Goal: Navigation & Orientation: Find specific page/section

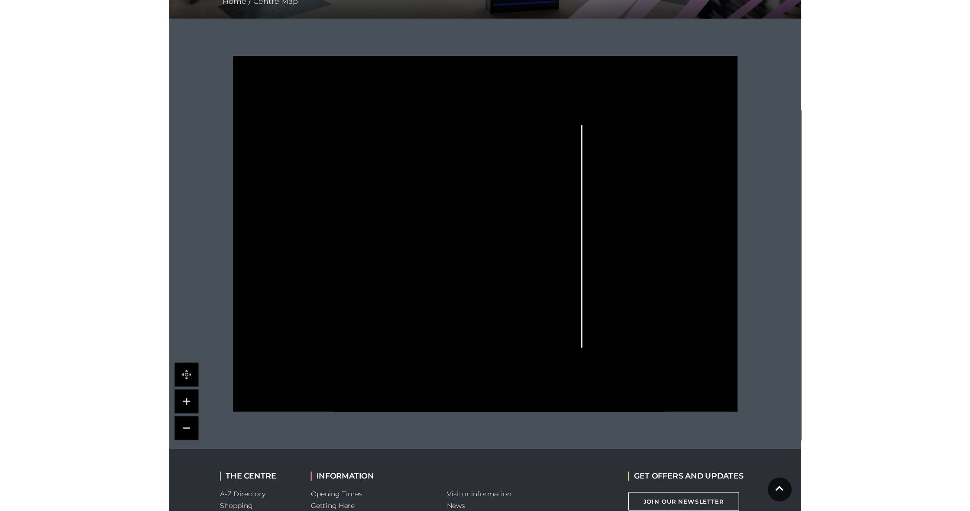
scroll to position [203, 0]
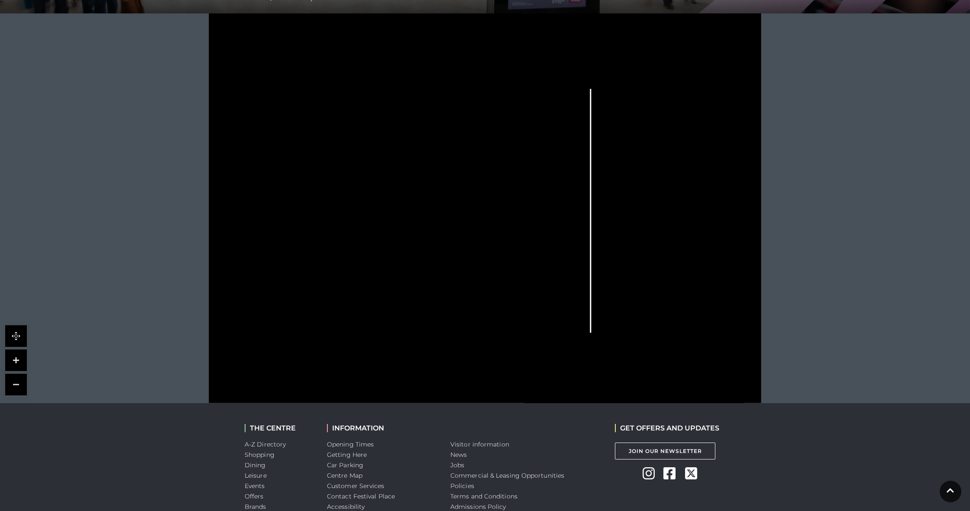
click at [24, 361] on link at bounding box center [16, 360] width 22 height 22
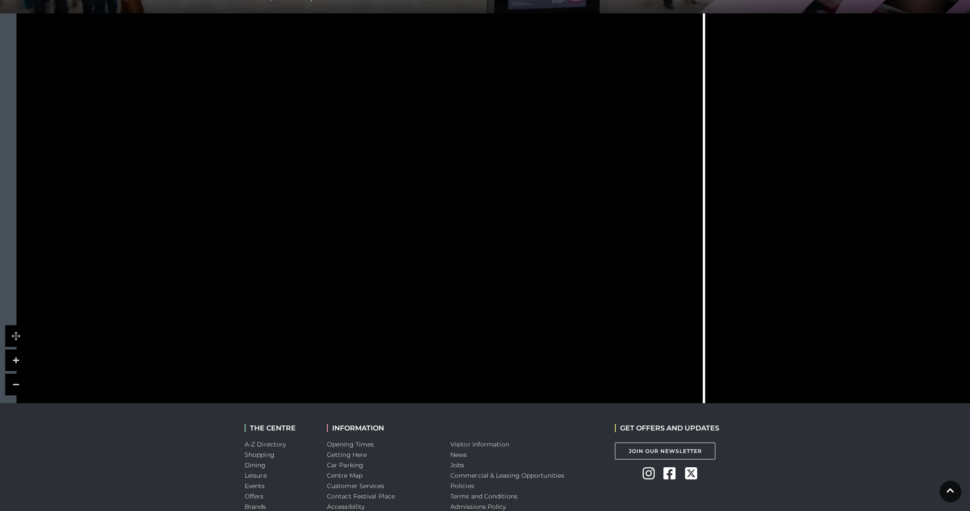
drag, startPoint x: 238, startPoint y: 310, endPoint x: 248, endPoint y: 288, distance: 23.8
click at [251, 288] on rect at bounding box center [258, 300] width 14 height 33
drag, startPoint x: 516, startPoint y: 243, endPoint x: 520, endPoint y: 288, distance: 45.6
click at [520, 288] on rect at bounding box center [520, 291] width 42 height 21
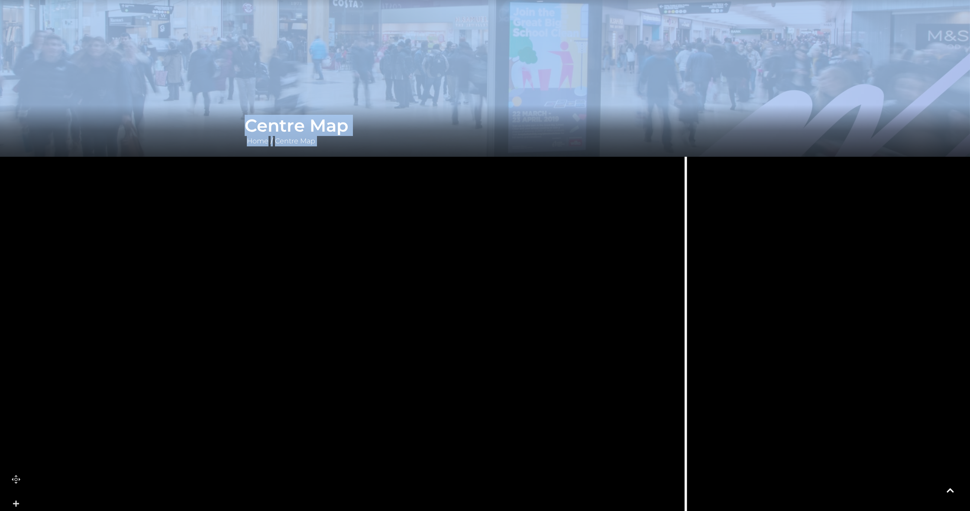
scroll to position [0, 0]
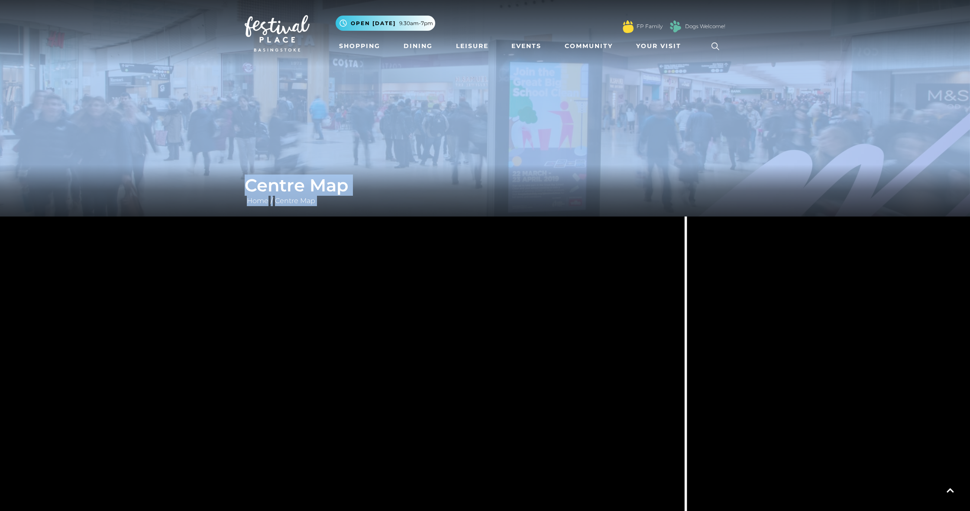
drag, startPoint x: 502, startPoint y: 110, endPoint x: 478, endPoint y: -35, distance: 146.2
click at [478, 0] on html "Skip to Navigation Skip to Content Toggle navigation .st5{fill:none;stroke:#FFF…" at bounding box center [485, 397] width 970 height 795
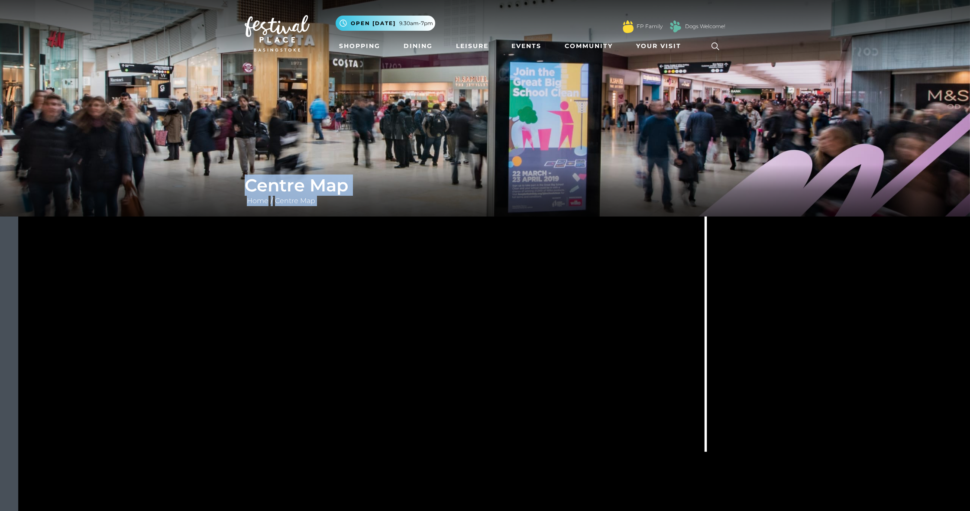
drag, startPoint x: 478, startPoint y: 365, endPoint x: 505, endPoint y: 178, distance: 188.6
click at [505, 171] on div "Centre Map Home / Centre Map" at bounding box center [485, 303] width 970 height 606
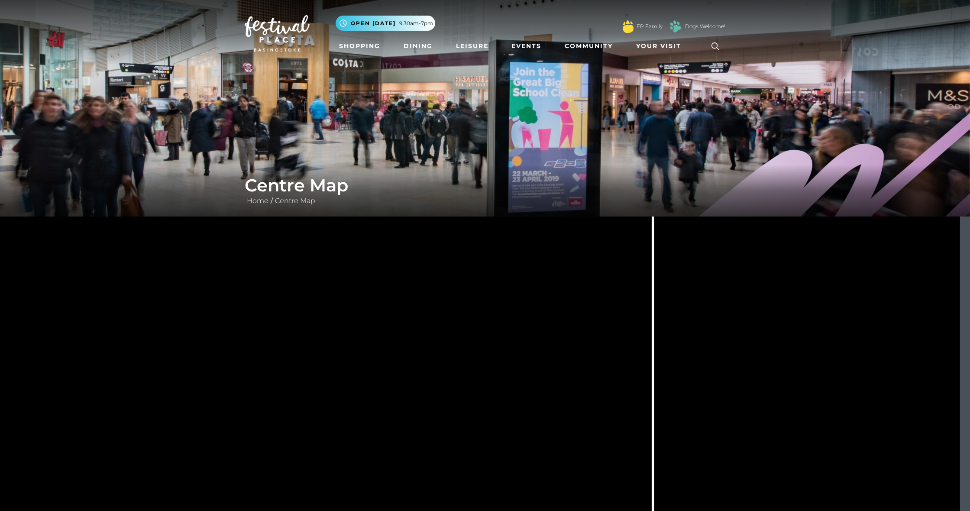
drag, startPoint x: 472, startPoint y: 345, endPoint x: 418, endPoint y: 428, distance: 99.2
click at [420, 445] on tspan "Slim Chickens" at bounding box center [420, 445] width 0 height 0
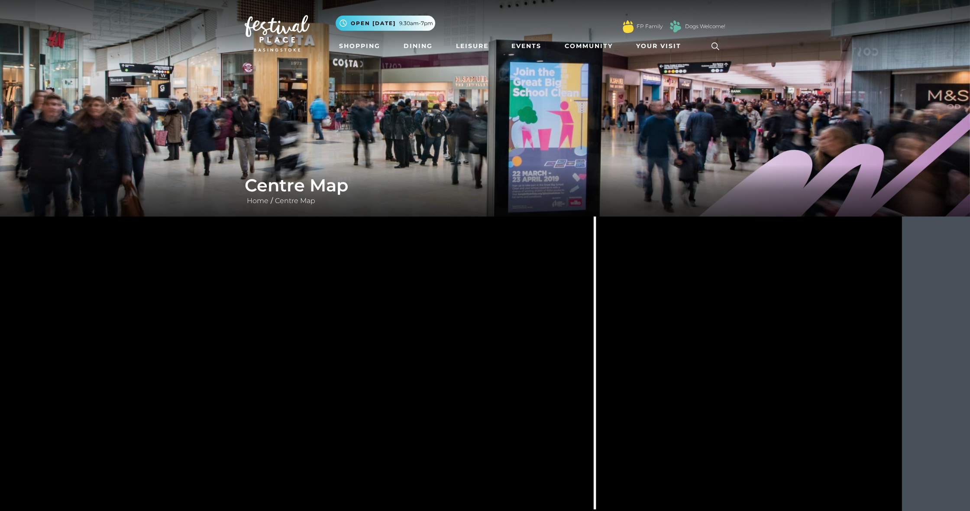
drag, startPoint x: 469, startPoint y: 370, endPoint x: 411, endPoint y: 362, distance: 58.5
click at [411, 362] on polygon at bounding box center [396, 374] width 43 height 27
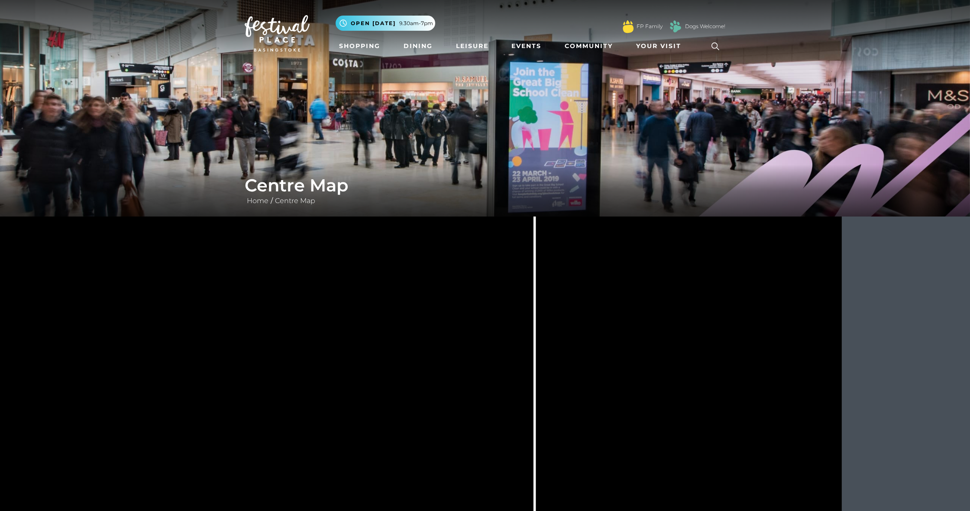
drag, startPoint x: 667, startPoint y: 355, endPoint x: 606, endPoint y: 397, distance: 73.8
click at [573, 397] on rect at bounding box center [610, 409] width 13 height 39
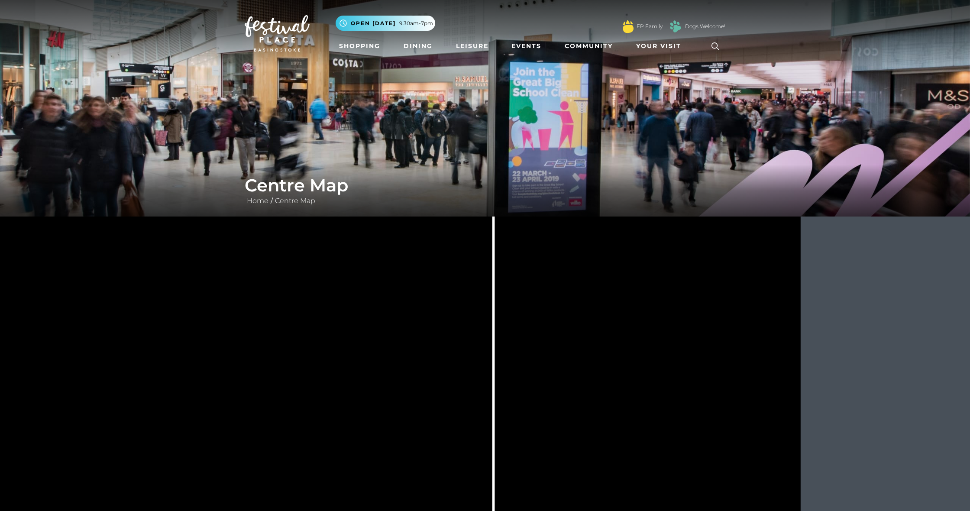
drag, startPoint x: 652, startPoint y: 385, endPoint x: 588, endPoint y: 445, distance: 87.6
click at [573, 446] on icon at bounding box center [303, 386] width 1247 height 701
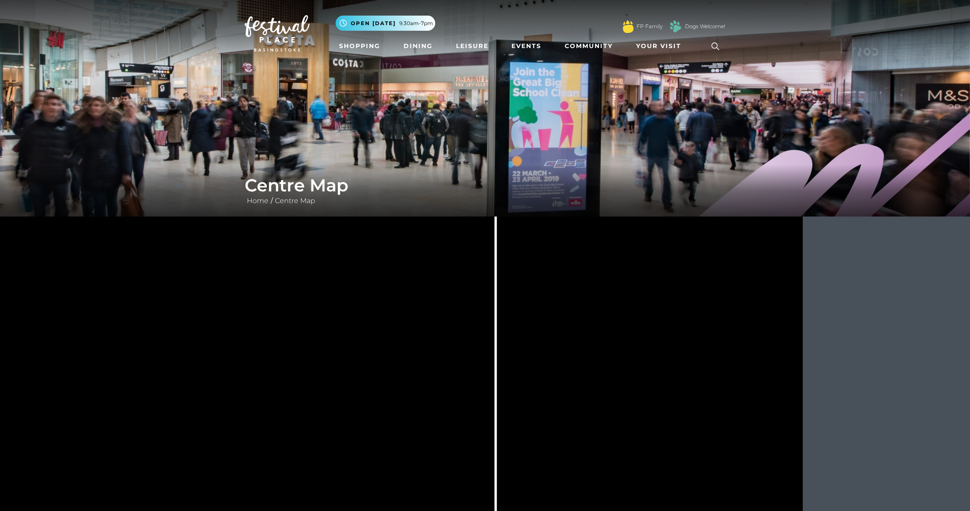
drag, startPoint x: 638, startPoint y: 386, endPoint x: 639, endPoint y: 362, distance: 24.3
click at [573, 362] on rect at bounding box center [638, 352] width 39 height 25
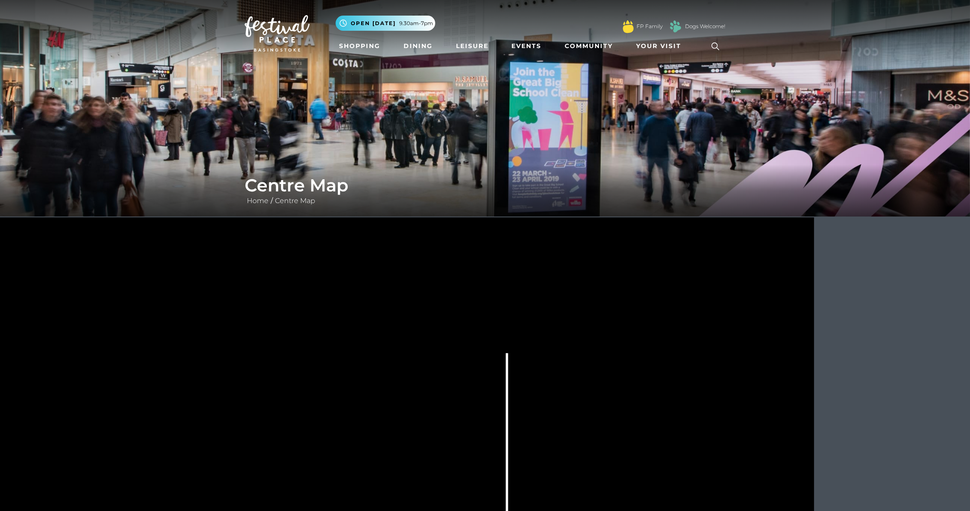
drag, startPoint x: 224, startPoint y: 302, endPoint x: 235, endPoint y: 477, distance: 175.3
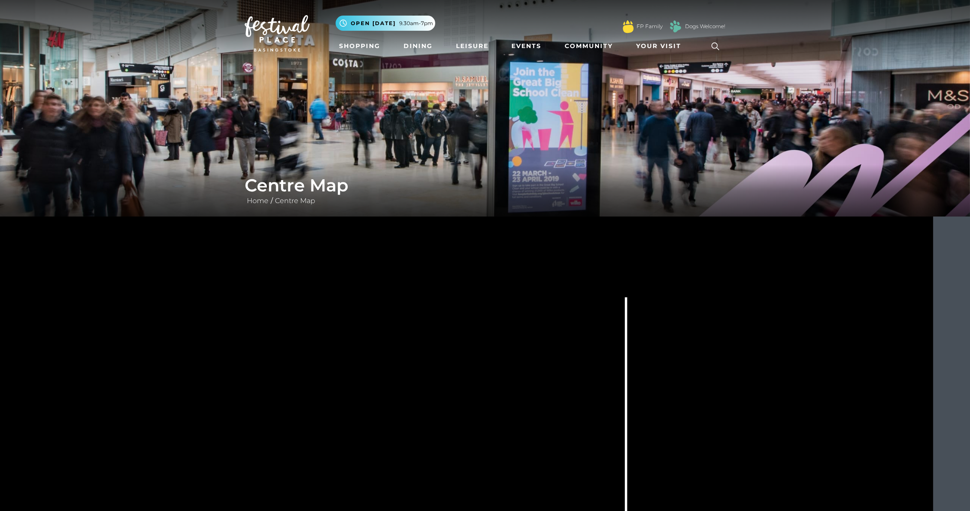
drag, startPoint x: 270, startPoint y: 394, endPoint x: 336, endPoint y: 366, distance: 72.2
click at [336, 366] on rect at bounding box center [337, 378] width 24 height 39
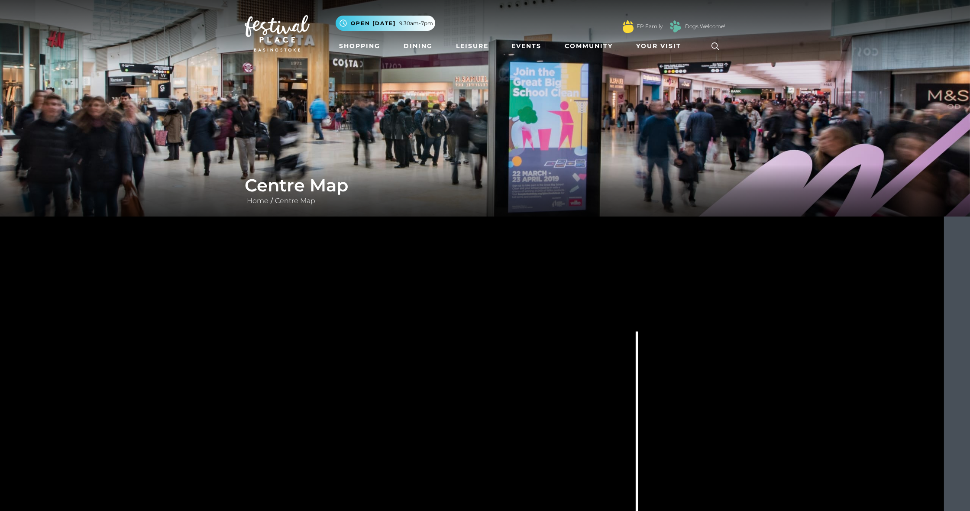
drag, startPoint x: 314, startPoint y: 371, endPoint x: 323, endPoint y: 364, distance: 11.7
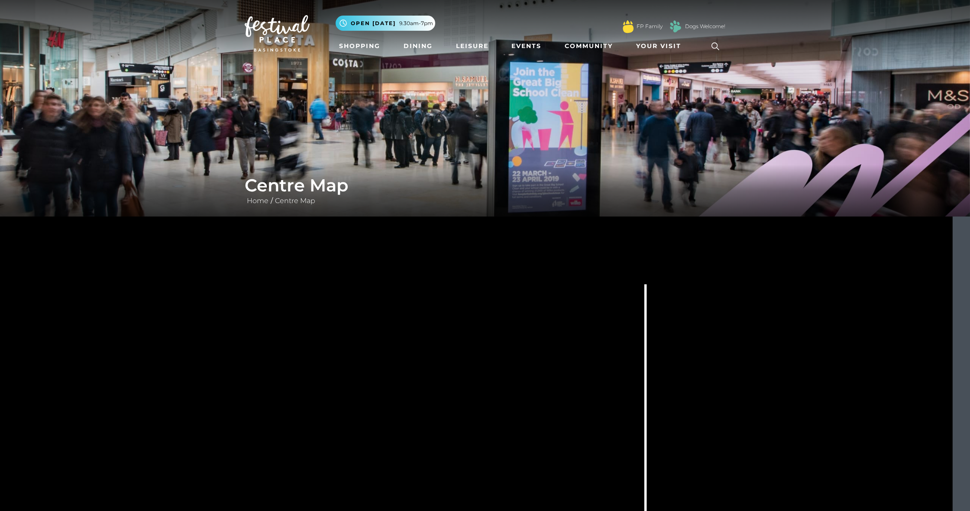
drag, startPoint x: 338, startPoint y: 406, endPoint x: 348, endPoint y: 346, distance: 61.0
click at [348, 348] on rect at bounding box center [357, 365] width 24 height 39
drag, startPoint x: 366, startPoint y: 452, endPoint x: 355, endPoint y: 362, distance: 90.3
click at [358, 426] on rect at bounding box center [361, 435] width 39 height 19
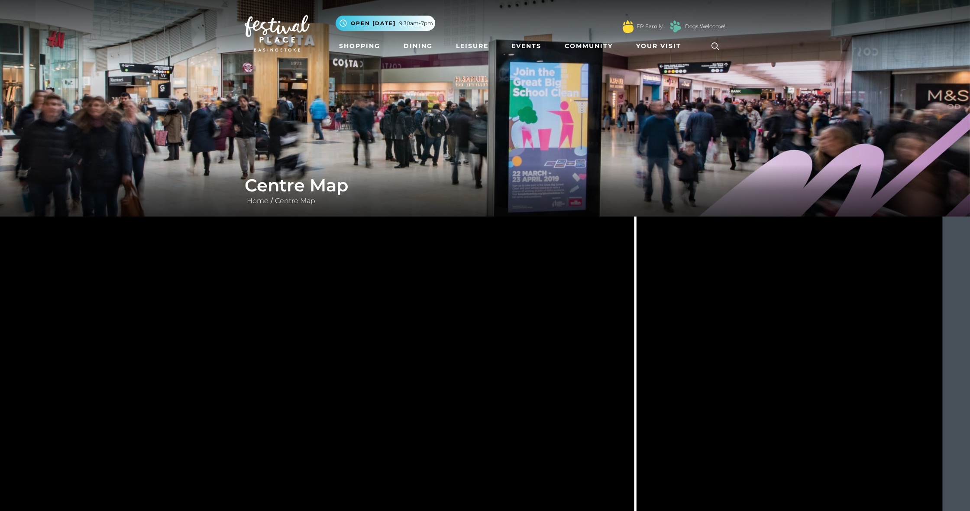
drag, startPoint x: 362, startPoint y: 408, endPoint x: 347, endPoint y: 322, distance: 87.4
click at [349, 326] on g at bounding box center [465, 384] width 864 height 554
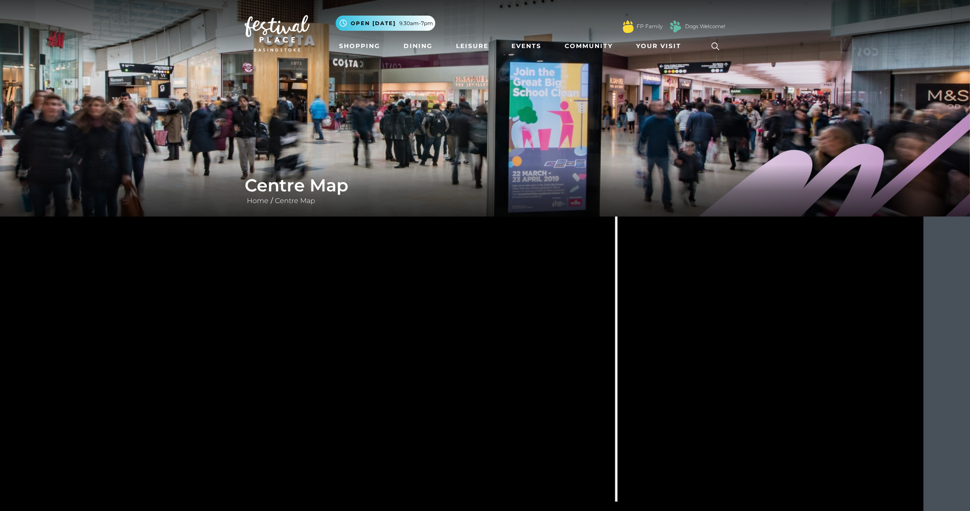
drag, startPoint x: 358, startPoint y: 400, endPoint x: 356, endPoint y: 266, distance: 133.8
click at [356, 271] on polygon at bounding box center [226, 328] width 424 height 491
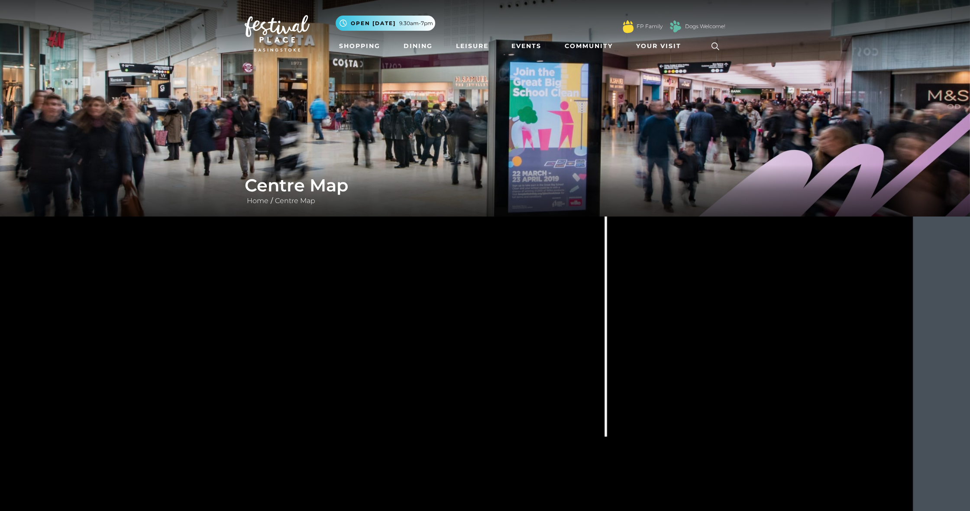
drag, startPoint x: 336, startPoint y: 345, endPoint x: 335, endPoint y: 274, distance: 71.0
click at [335, 274] on g at bounding box center [436, 216] width 864 height 554
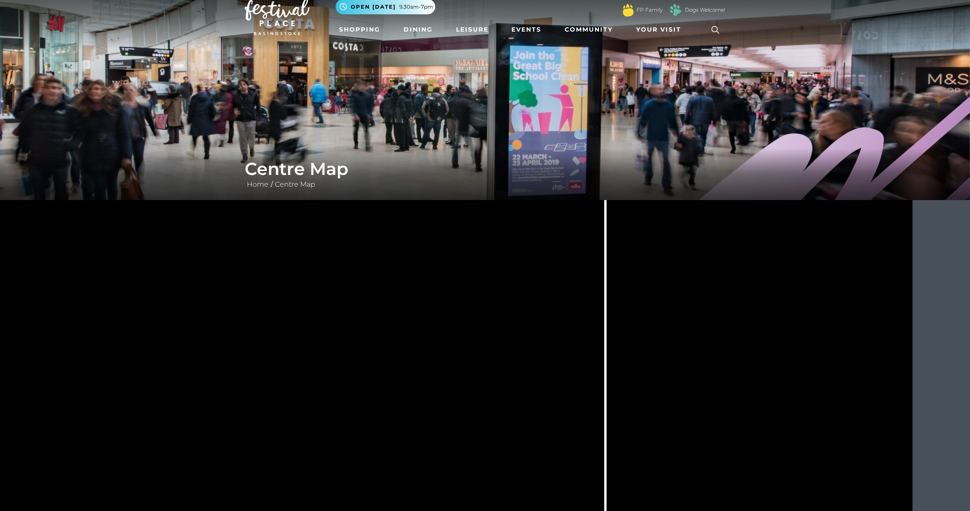
drag, startPoint x: 279, startPoint y: 326, endPoint x: 295, endPoint y: 511, distance: 185.2
click at [291, 463] on icon at bounding box center [414, 388] width 1247 height 701
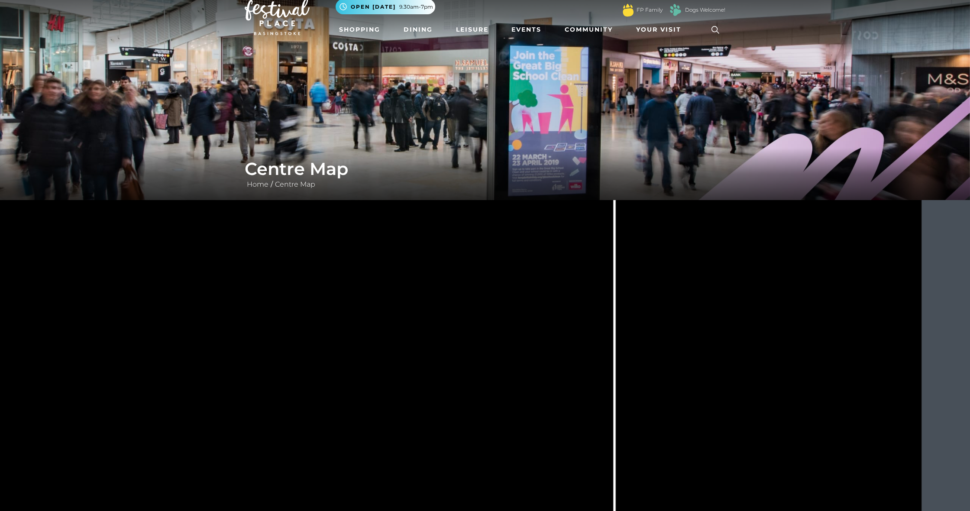
drag, startPoint x: 342, startPoint y: 388, endPoint x: 345, endPoint y: 502, distance: 114.4
click at [345, 397] on rect at bounding box center [332, 387] width 39 height 19
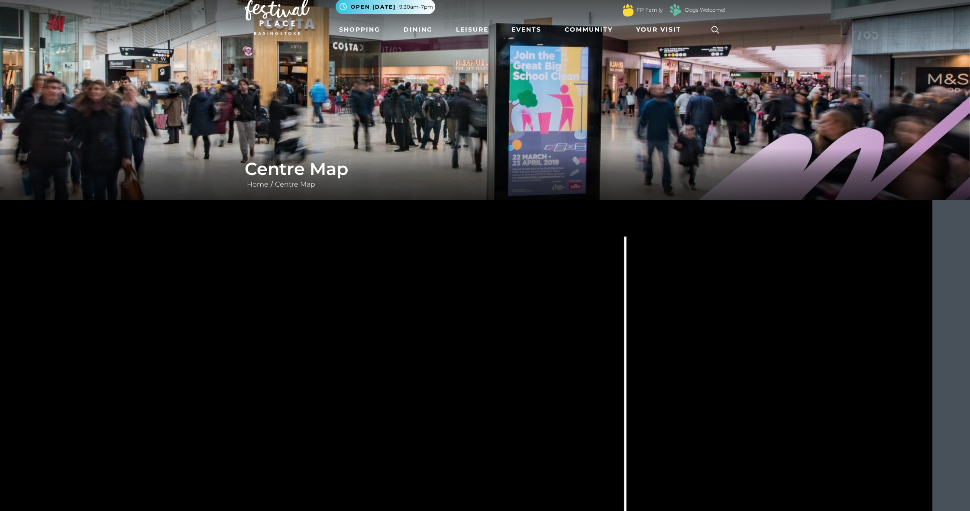
drag, startPoint x: 361, startPoint y: 410, endPoint x: 360, endPoint y: 248, distance: 161.5
click at [360, 276] on icon at bounding box center [392, 314] width 74 height 77
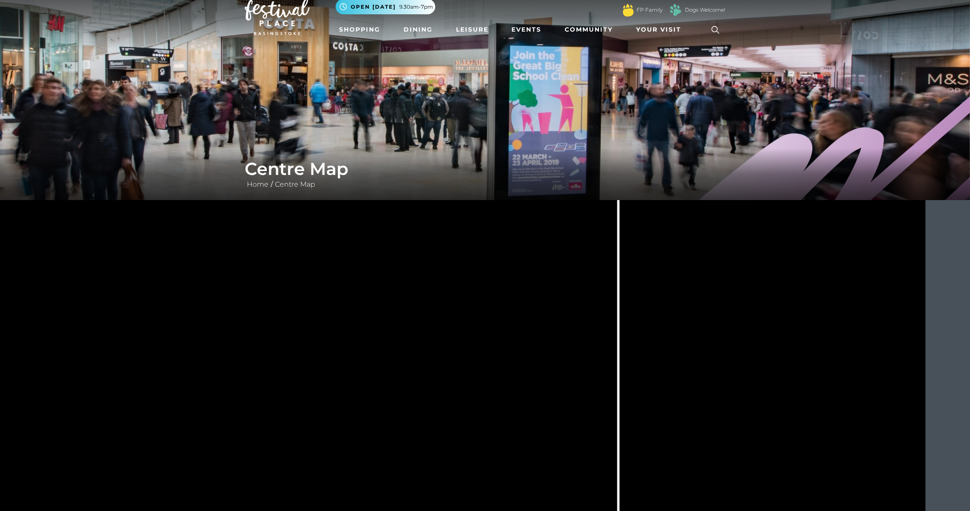
drag, startPoint x: 368, startPoint y: 233, endPoint x: 368, endPoint y: 206, distance: 27.7
click at [368, 206] on polygon at bounding box center [228, 341] width 424 height 491
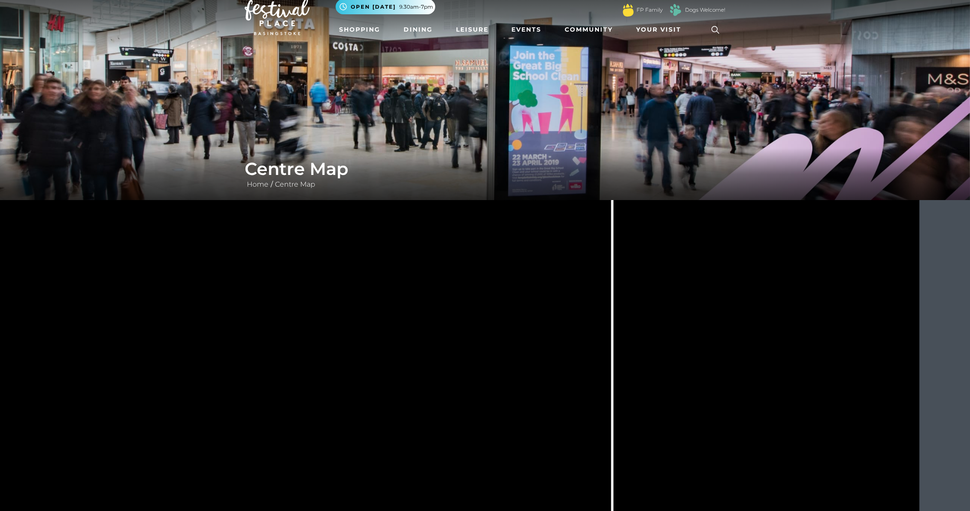
drag, startPoint x: 360, startPoint y: 278, endPoint x: 368, endPoint y: 399, distance: 120.6
click at [366, 321] on rect at bounding box center [363, 316] width 10 height 10
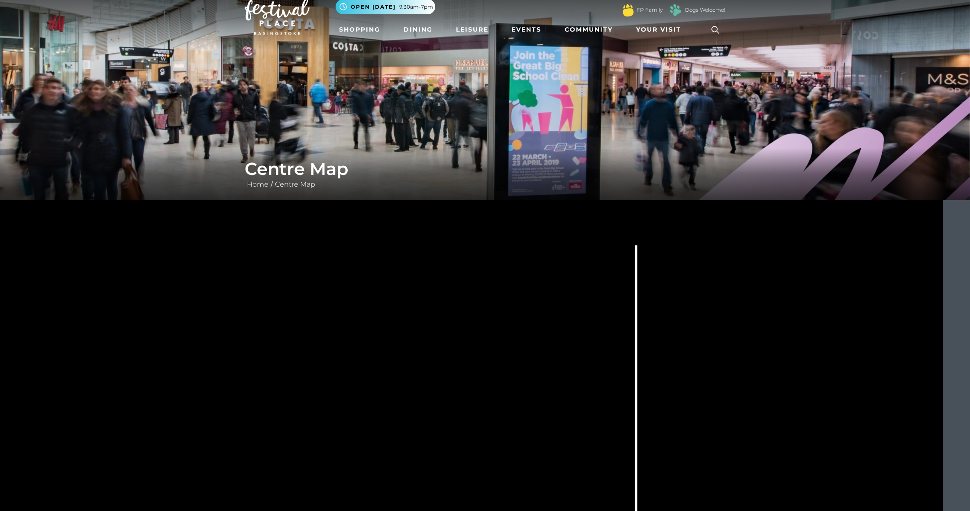
drag, startPoint x: 293, startPoint y: 351, endPoint x: 298, endPoint y: 334, distance: 18.2
click at [298, 334] on rect at bounding box center [304, 326] width 20 height 39
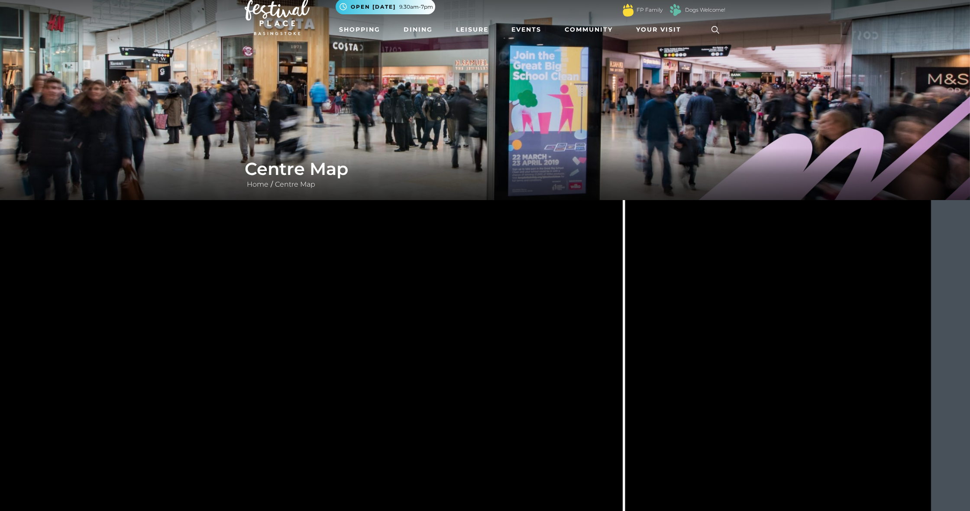
drag, startPoint x: 440, startPoint y: 421, endPoint x: 445, endPoint y: 253, distance: 167.7
click at [445, 253] on icon at bounding box center [433, 340] width 1247 height 701
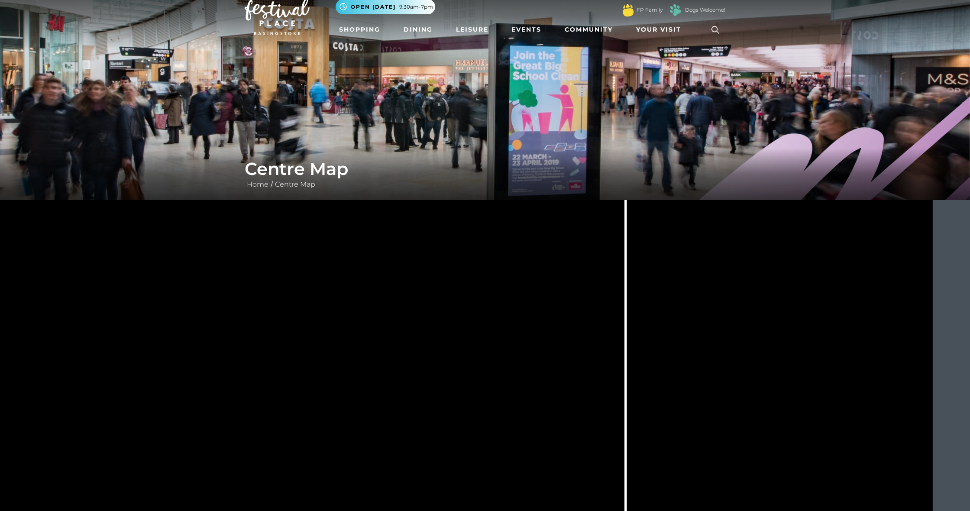
drag, startPoint x: 421, startPoint y: 308, endPoint x: 411, endPoint y: 377, distance: 69.1
click at [409, 377] on rect at bounding box center [410, 380] width 39 height 11
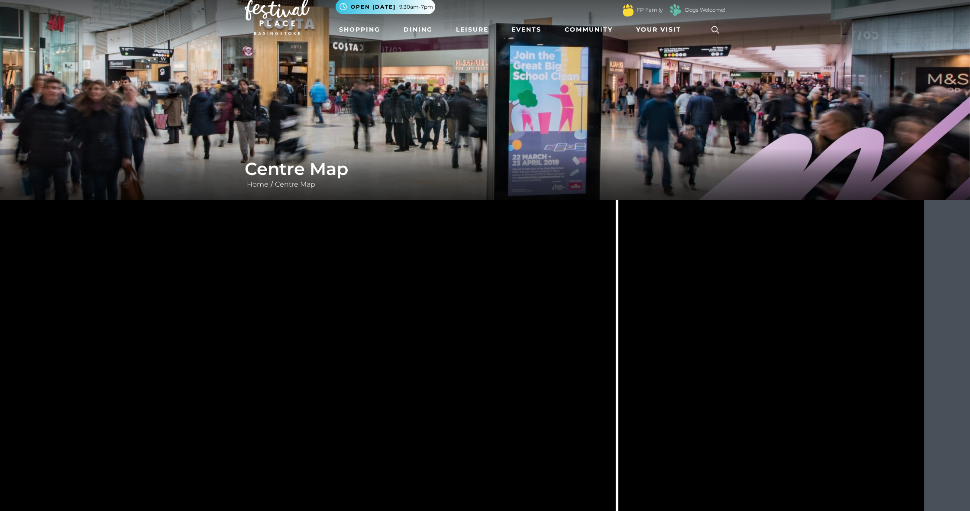
drag, startPoint x: 729, startPoint y: 328, endPoint x: 724, endPoint y: 328, distance: 4.8
click at [573, 328] on icon at bounding box center [426, 358] width 1247 height 701
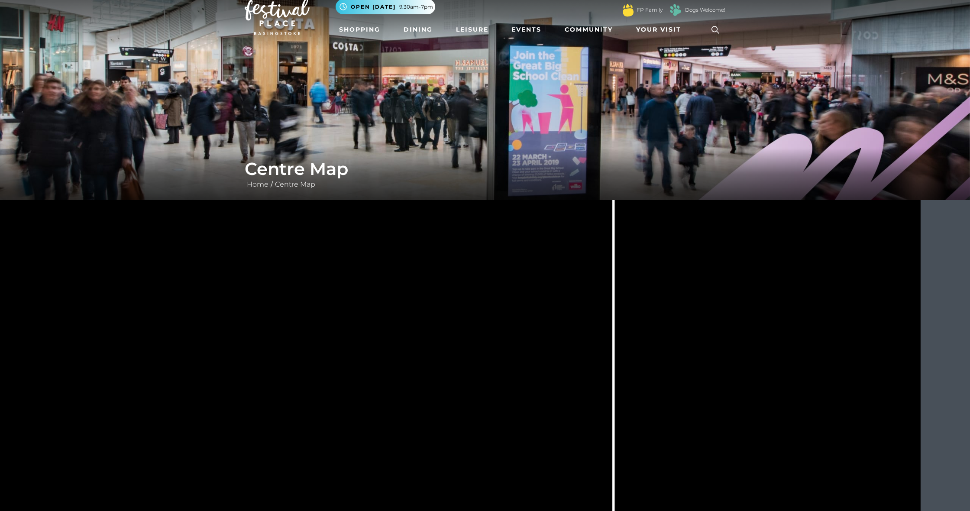
drag, startPoint x: 375, startPoint y: 360, endPoint x: 371, endPoint y: 329, distance: 30.9
click at [371, 329] on polygon at bounding box center [223, 378] width 424 height 491
